Goal: Task Accomplishment & Management: Complete application form

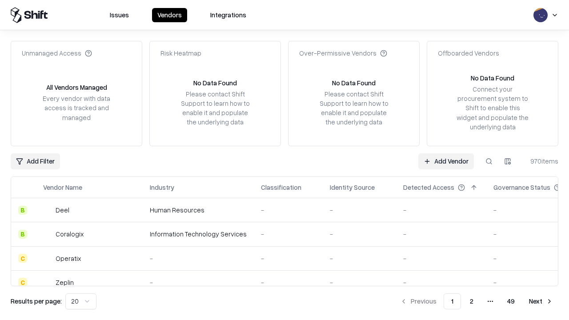
click at [446, 161] on link "Add Vendor" at bounding box center [446, 161] width 56 height 16
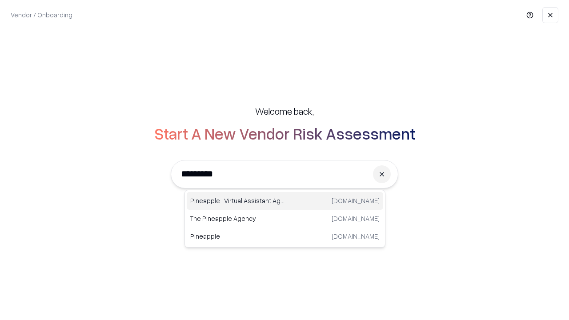
click at [285, 201] on div "Pineapple | Virtual Assistant Agency trypineapple.com" at bounding box center [285, 201] width 196 height 18
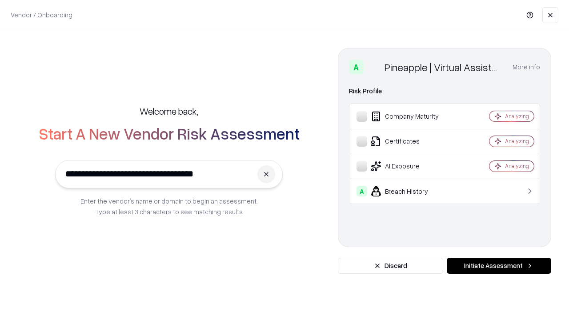
type input "**********"
click at [498, 266] on button "Initiate Assessment" at bounding box center [498, 266] width 104 height 16
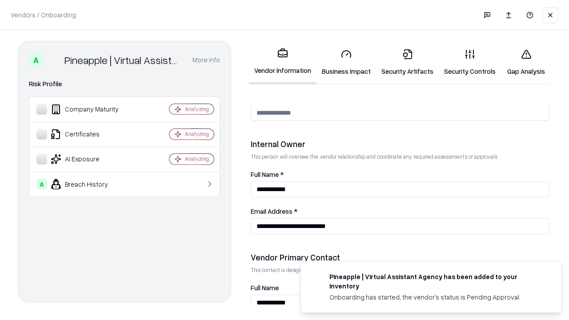
scroll to position [460, 0]
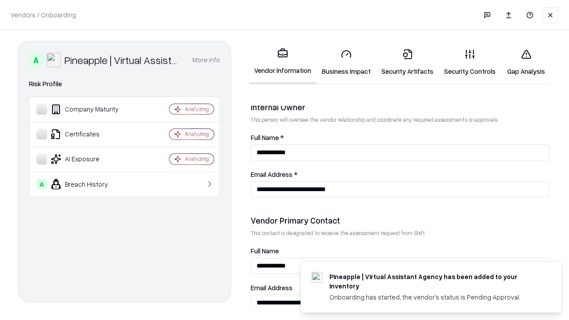
click at [346, 62] on link "Business Impact" at bounding box center [346, 62] width 60 height 41
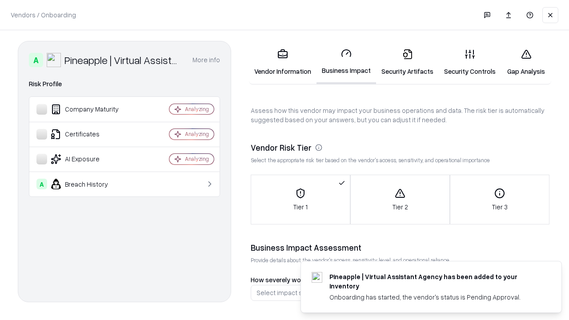
click at [407, 62] on link "Security Artifacts" at bounding box center [407, 62] width 63 height 41
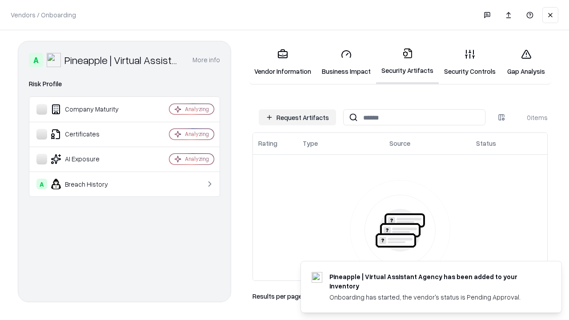
click at [297, 117] on button "Request Artifacts" at bounding box center [297, 117] width 77 height 16
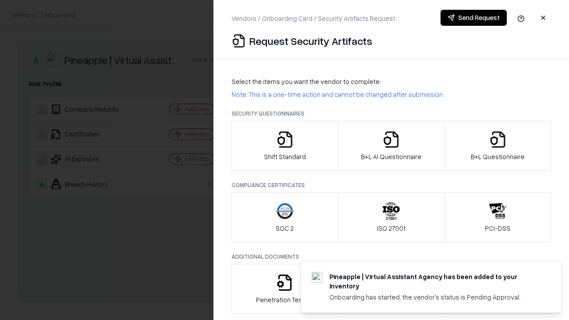
click at [284, 146] on icon "button" at bounding box center [285, 140] width 18 height 18
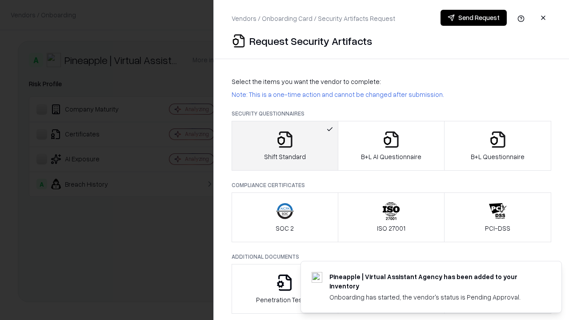
click at [473, 18] on button "Send Request" at bounding box center [473, 18] width 66 height 16
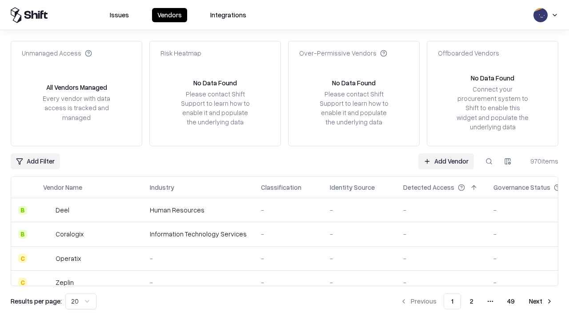
click at [489, 161] on button at bounding box center [489, 161] width 16 height 16
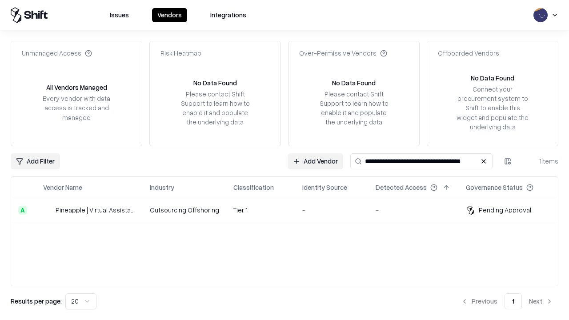
type input "**********"
click at [290, 210] on td "Tier 1" at bounding box center [260, 210] width 69 height 24
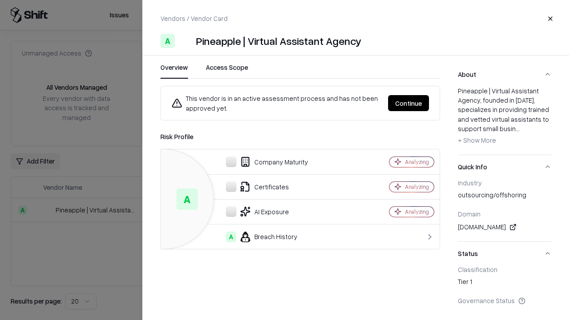
click at [408, 103] on button "Continue" at bounding box center [408, 103] width 41 height 16
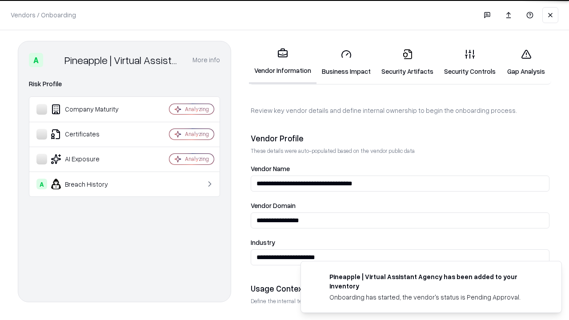
click at [407, 62] on link "Security Artifacts" at bounding box center [407, 62] width 63 height 41
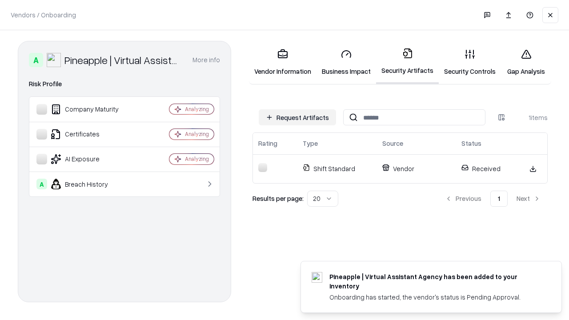
click at [470, 62] on link "Security Controls" at bounding box center [469, 62] width 62 height 41
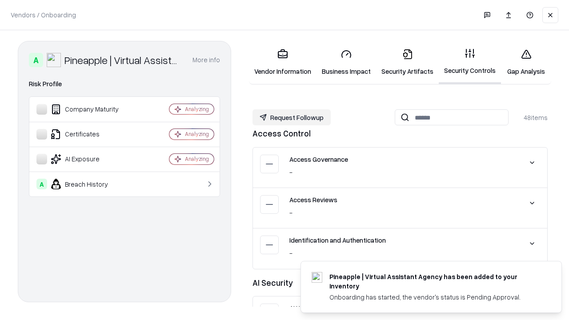
click at [291, 117] on button "Request Followup" at bounding box center [291, 117] width 78 height 16
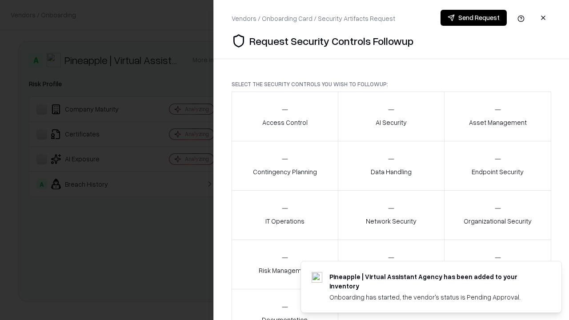
click at [284, 116] on div "Access Control" at bounding box center [284, 116] width 45 height 22
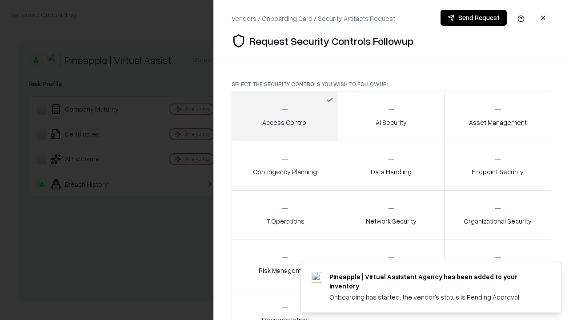
click at [473, 18] on button "Send Request" at bounding box center [473, 18] width 66 height 16
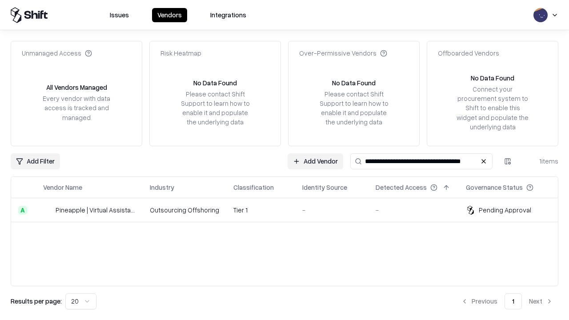
type input "**********"
click at [290, 210] on td "Tier 1" at bounding box center [260, 210] width 69 height 24
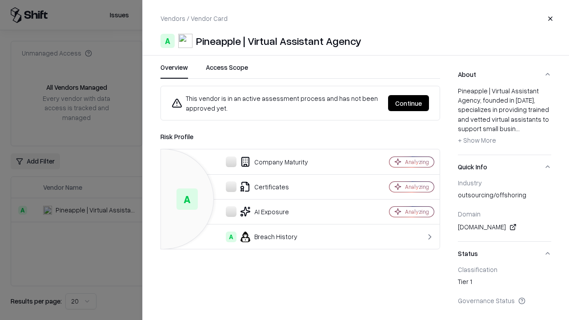
click at [408, 103] on button "Continue" at bounding box center [408, 103] width 41 height 16
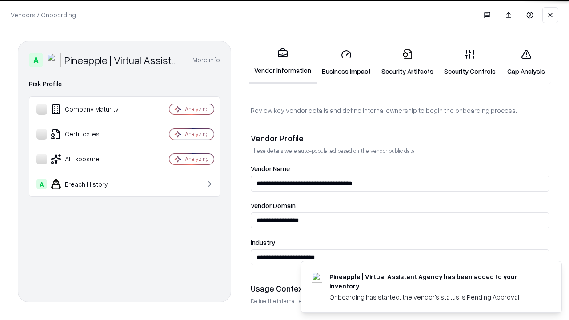
click at [525, 62] on link "Gap Analysis" at bounding box center [526, 62] width 50 height 41
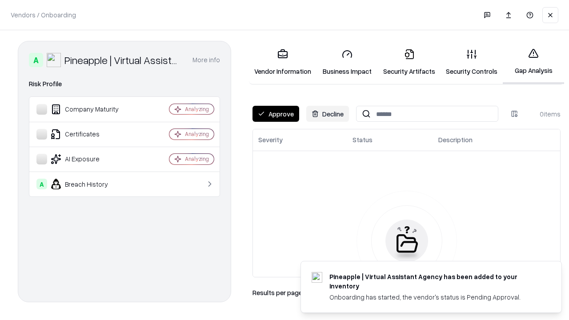
click at [275, 114] on button "Approve" at bounding box center [275, 114] width 47 height 16
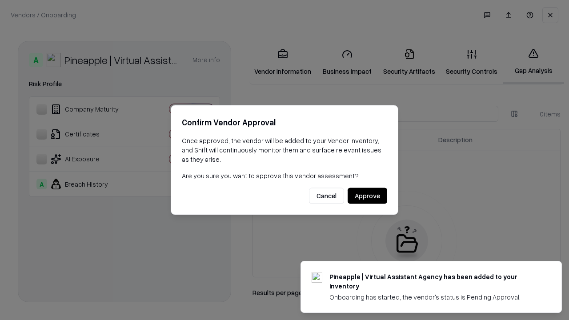
click at [367, 195] on button "Approve" at bounding box center [367, 196] width 40 height 16
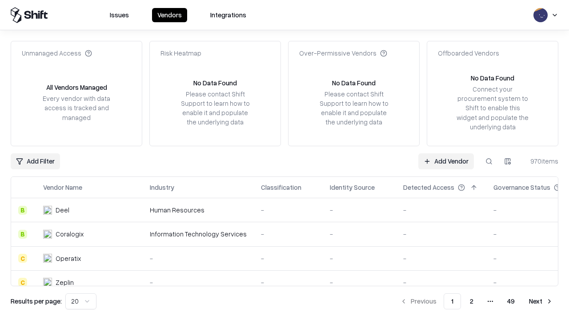
type input "**********"
click at [446, 161] on link "Add Vendor" at bounding box center [446, 161] width 56 height 16
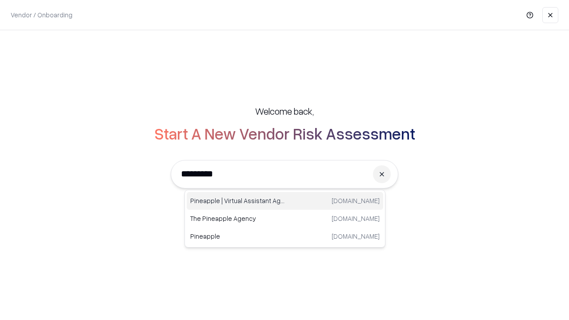
click at [285, 201] on div "Pineapple | Virtual Assistant Agency trypineapple.com" at bounding box center [285, 201] width 196 height 18
type input "**********"
